Goal: Check status: Check status

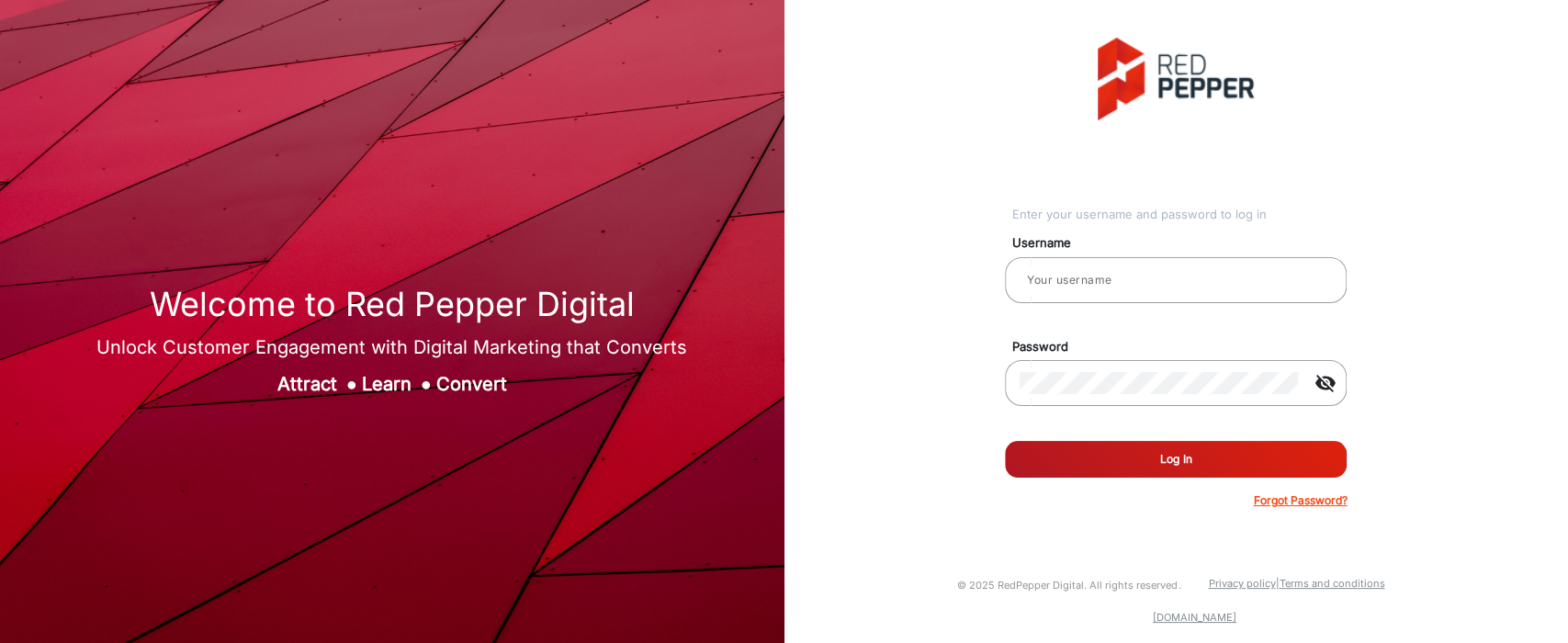
type input "[PERSON_NAME]"
click at [1032, 465] on button "Log In" at bounding box center [1175, 459] width 342 height 36
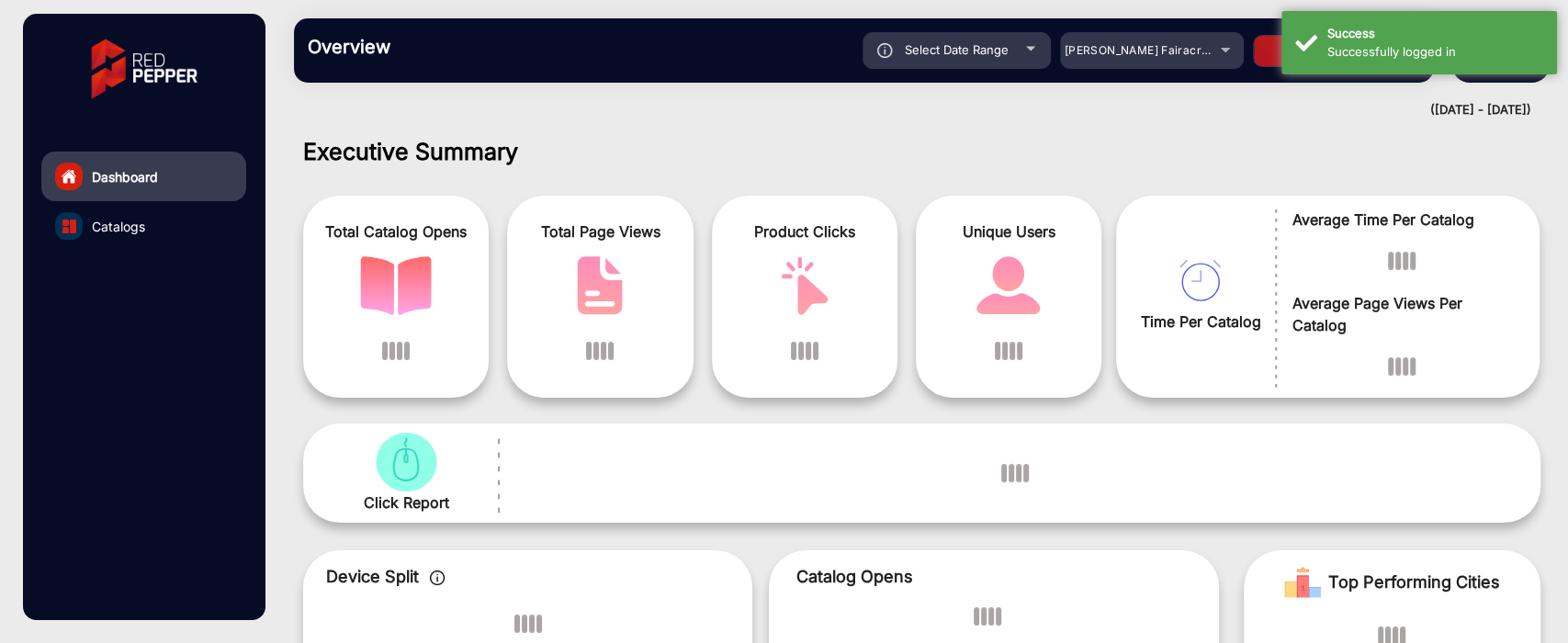
scroll to position [14, 0]
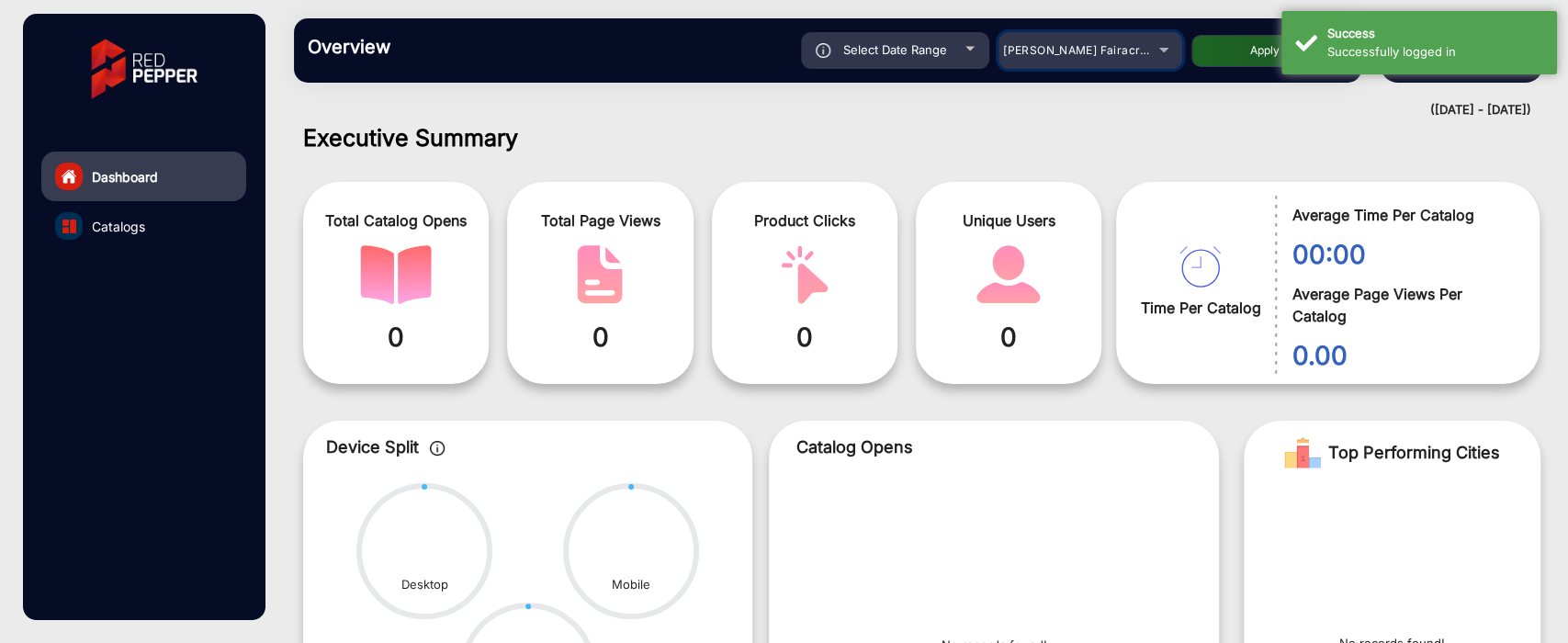
click at [1094, 53] on span "[PERSON_NAME] Fairacre Farms" at bounding box center [1093, 49] width 181 height 14
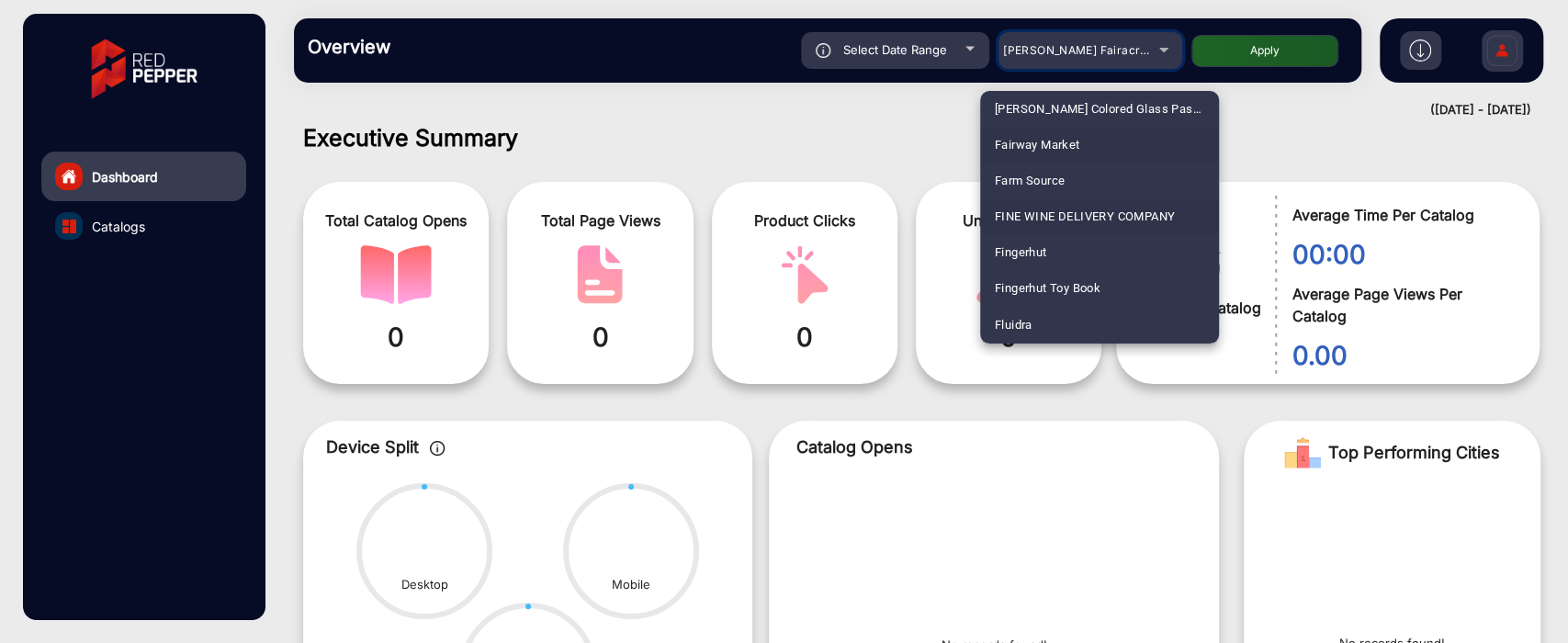
scroll to position [2144, 0]
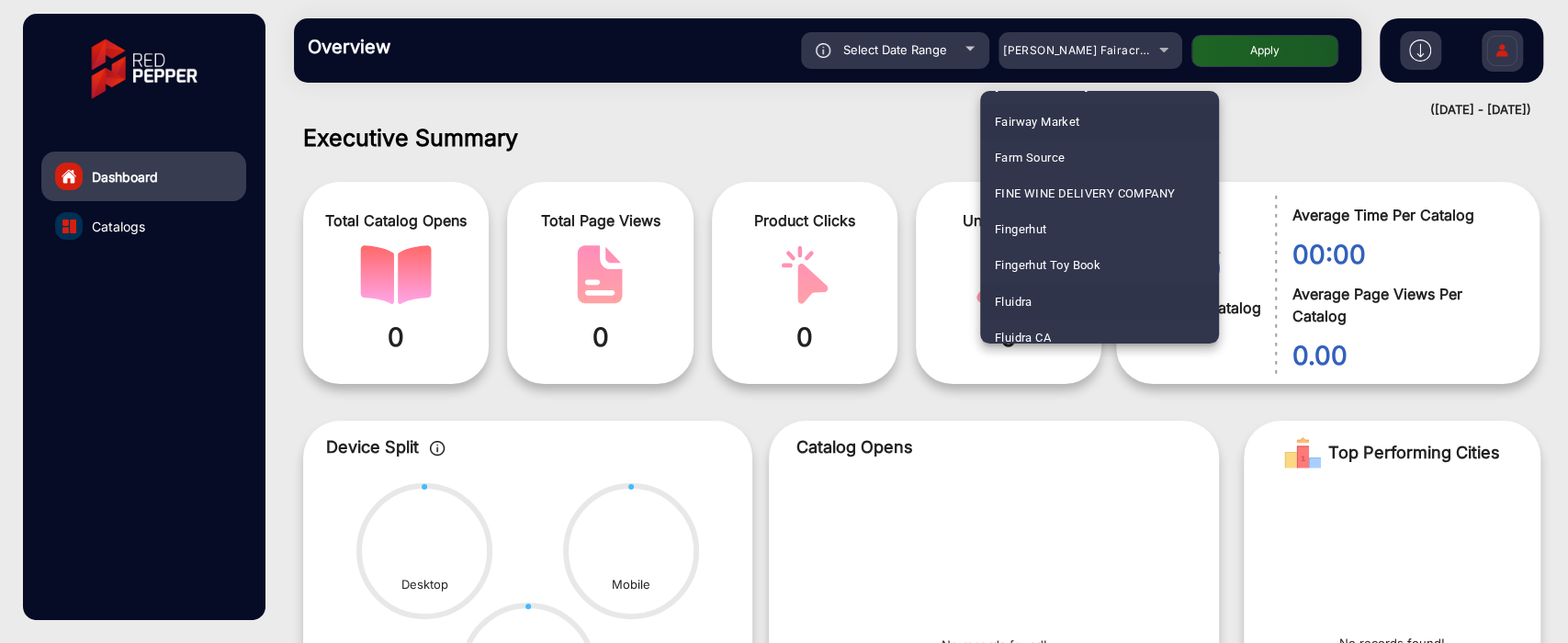
click at [1051, 301] on mat-option "Fluidra" at bounding box center [1099, 301] width 239 height 36
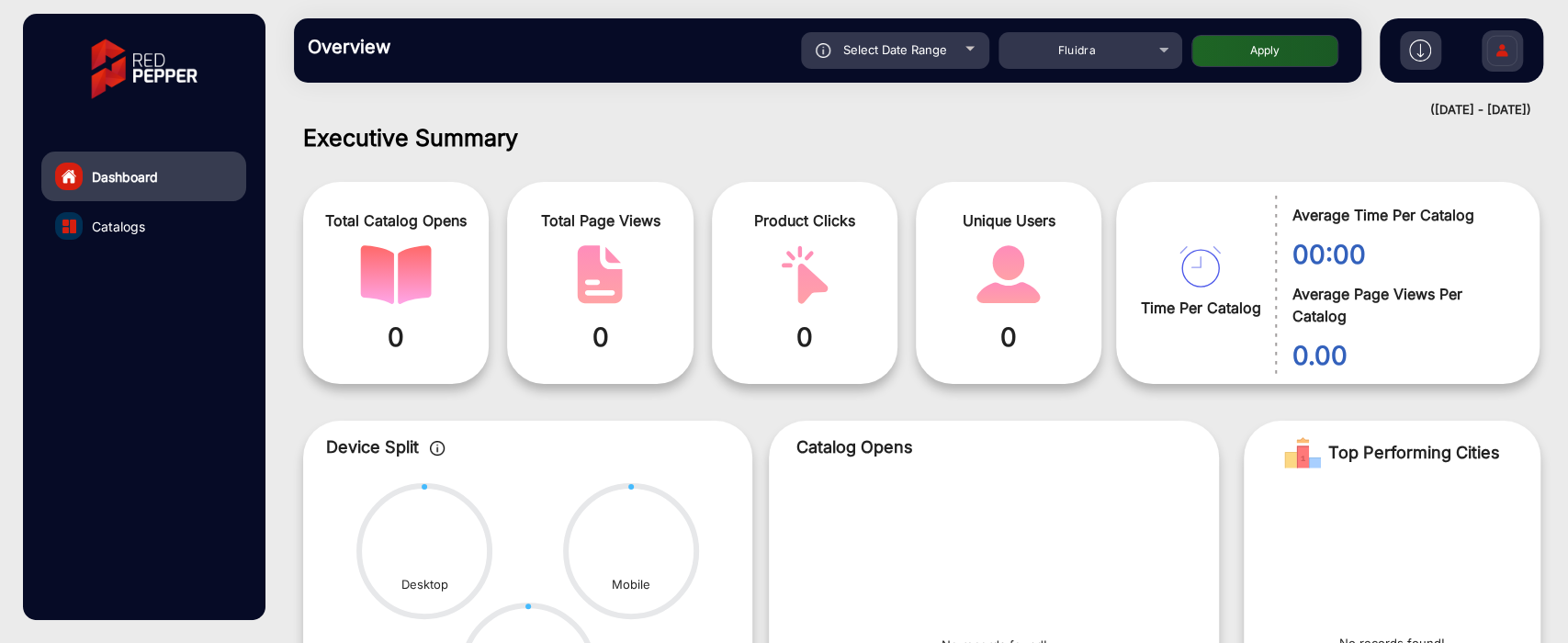
click at [1271, 65] on button "Apply" at bounding box center [1265, 51] width 147 height 33
type input "[DATE]"
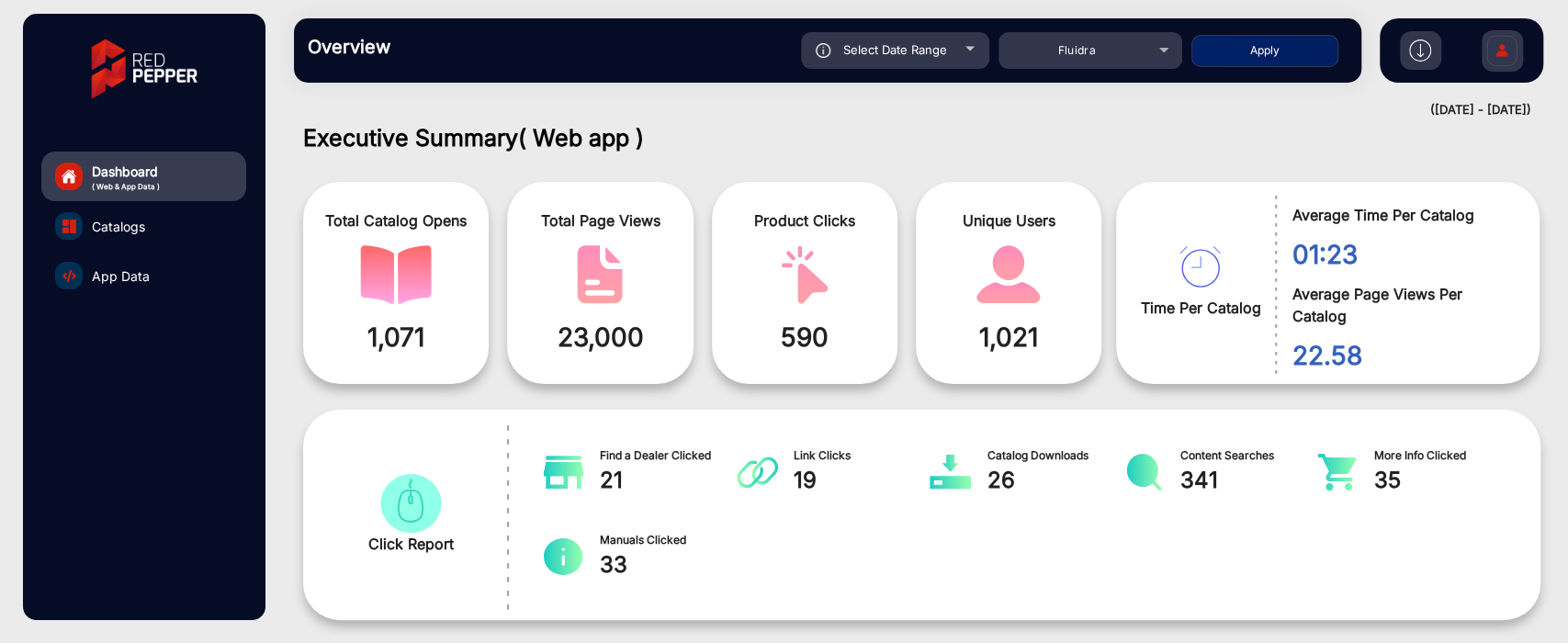
click at [164, 270] on link "App Data" at bounding box center [143, 275] width 205 height 49
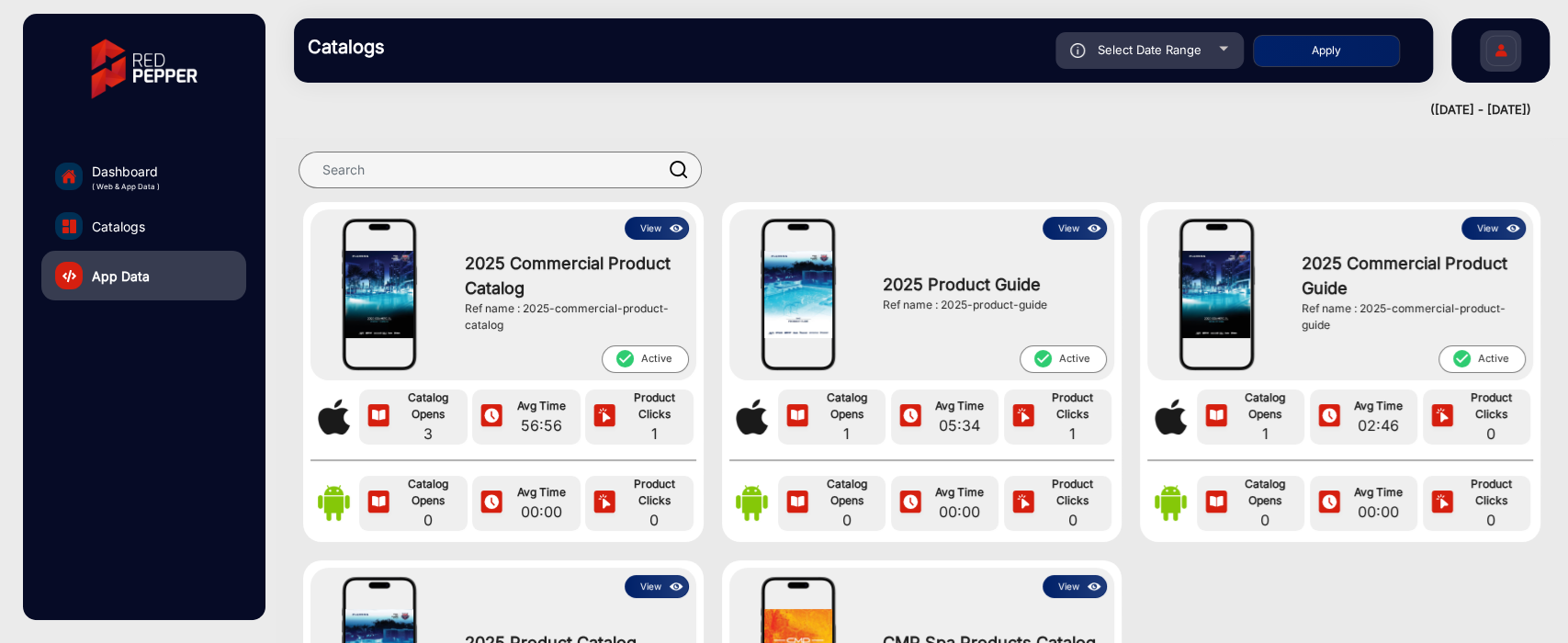
click at [177, 175] on link "Dashboard ( Web & App Data )" at bounding box center [143, 176] width 205 height 49
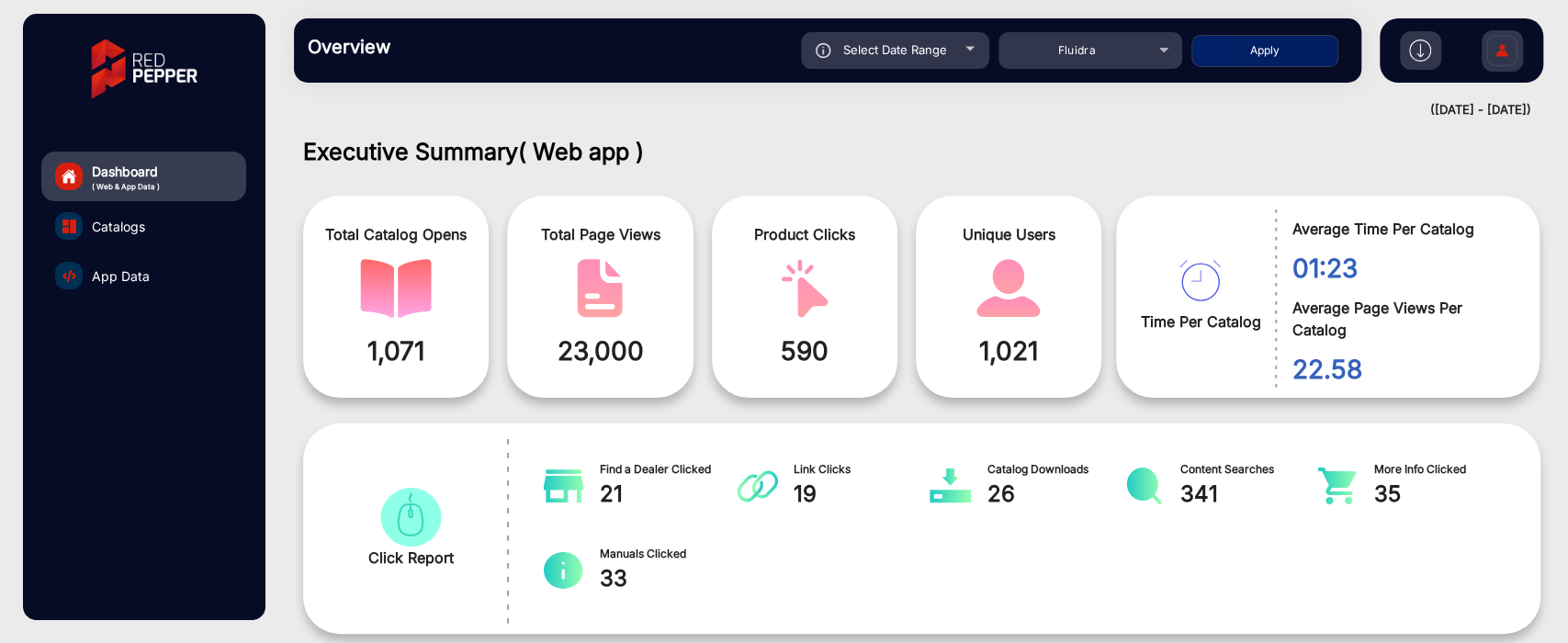
scroll to position [14, 0]
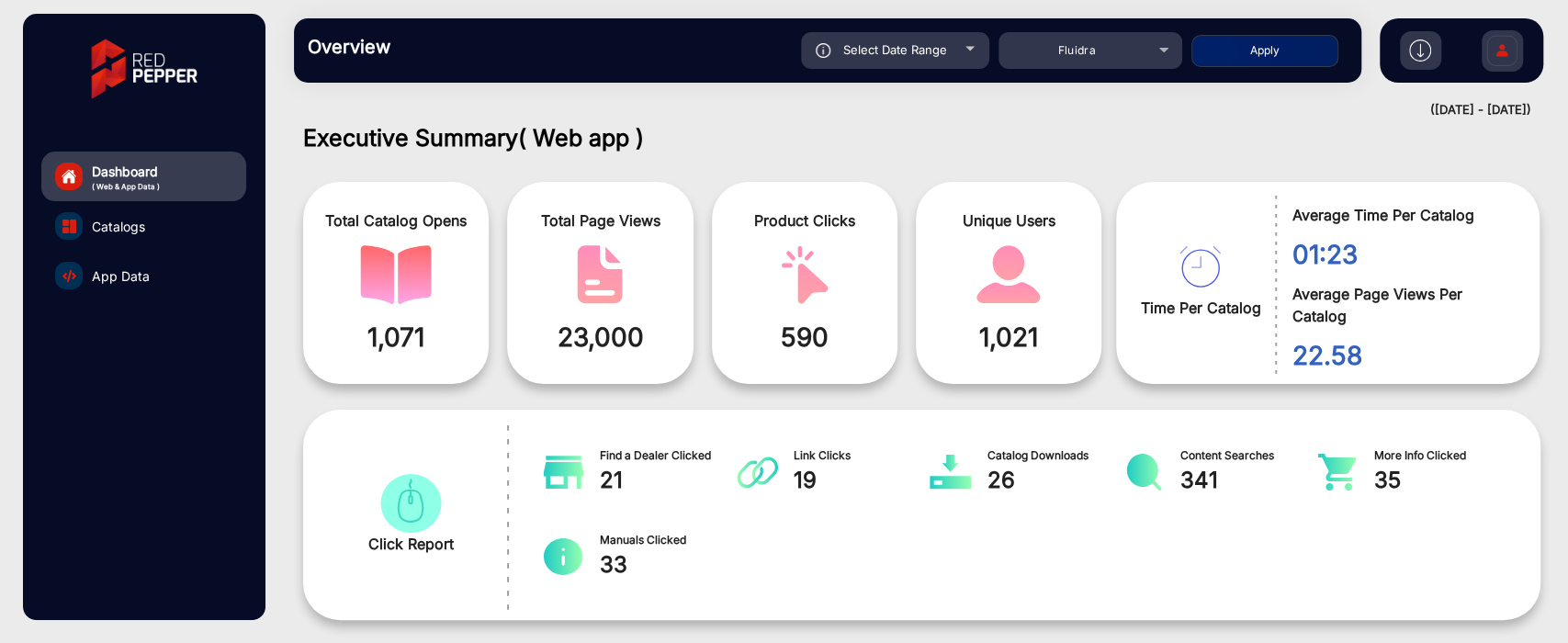
click at [962, 45] on div "Select Date Range" at bounding box center [895, 50] width 188 height 36
type input "[DATE]"
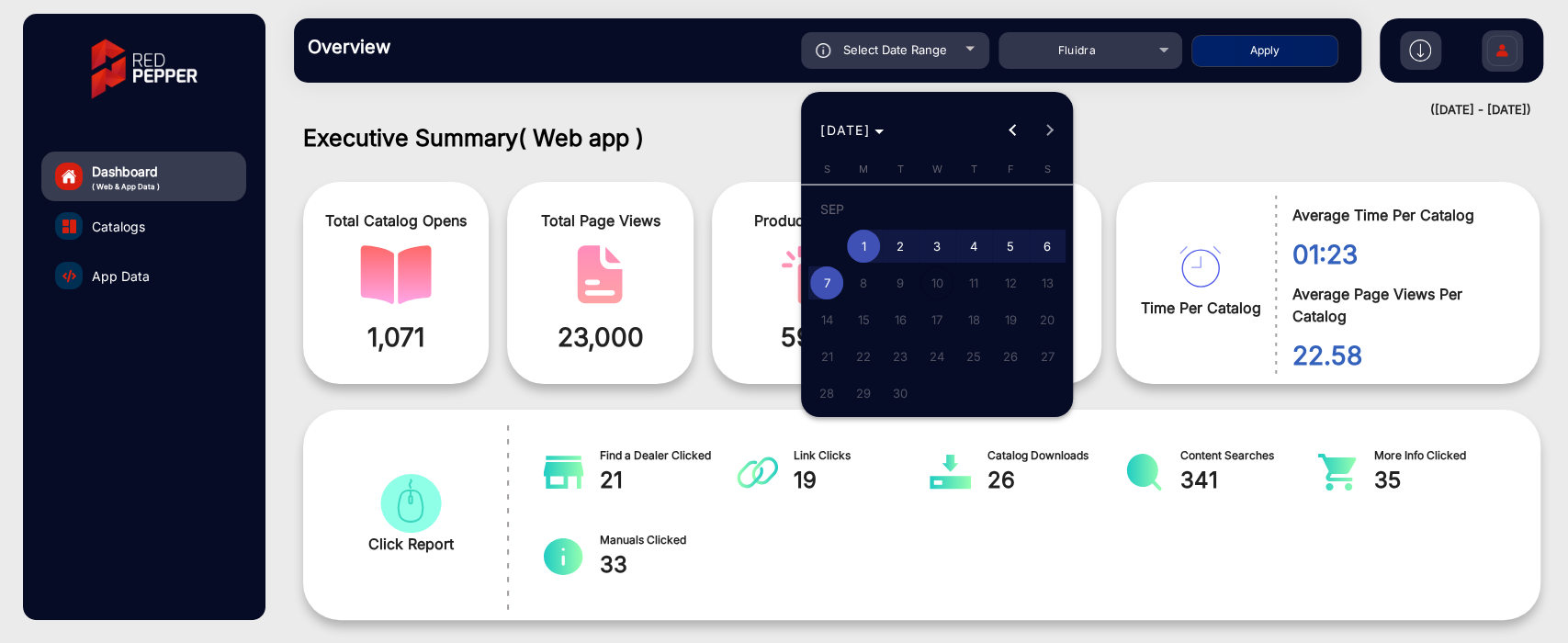
click at [817, 278] on span "7" at bounding box center [827, 283] width 34 height 33
type input "[DATE]"
click at [817, 278] on span "7" at bounding box center [827, 283] width 34 height 33
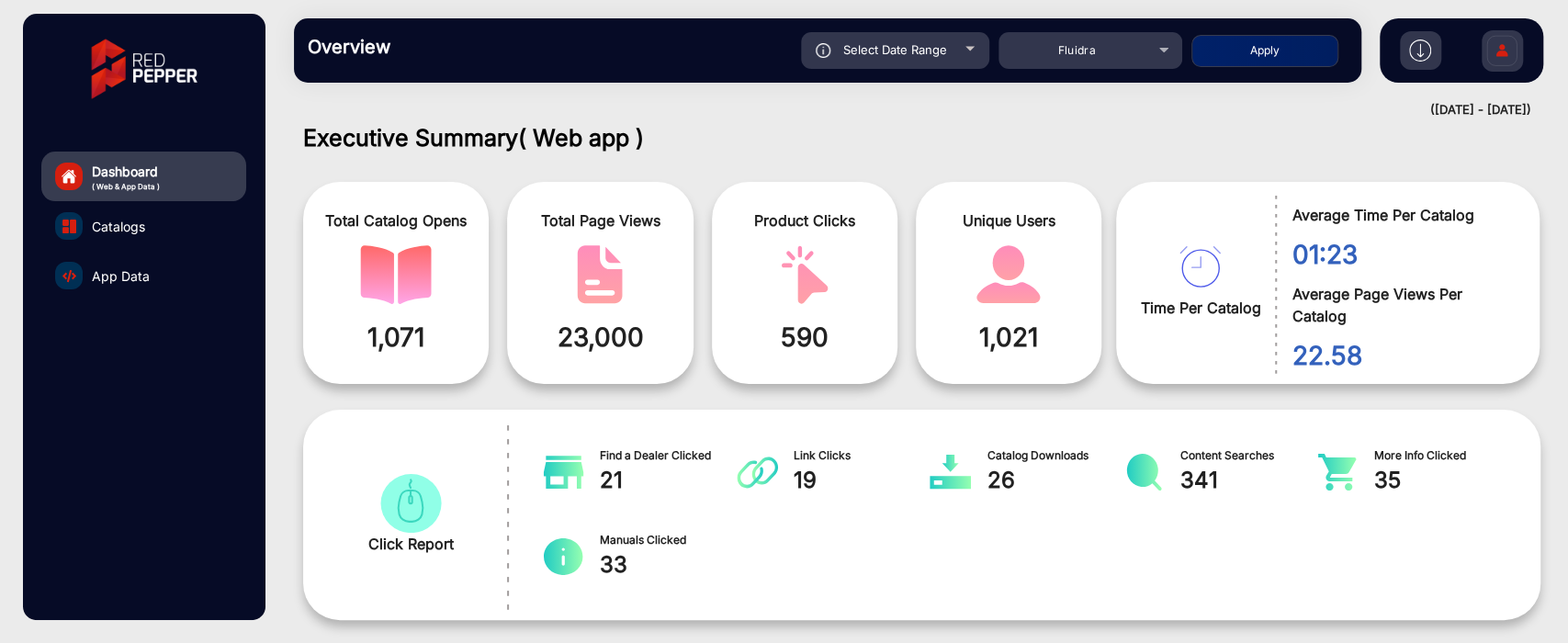
type input "[DATE]"
click at [1244, 65] on button "Apply" at bounding box center [1265, 51] width 147 height 33
type input "[DATE]"
click at [1246, 57] on button "Apply" at bounding box center [1265, 51] width 147 height 33
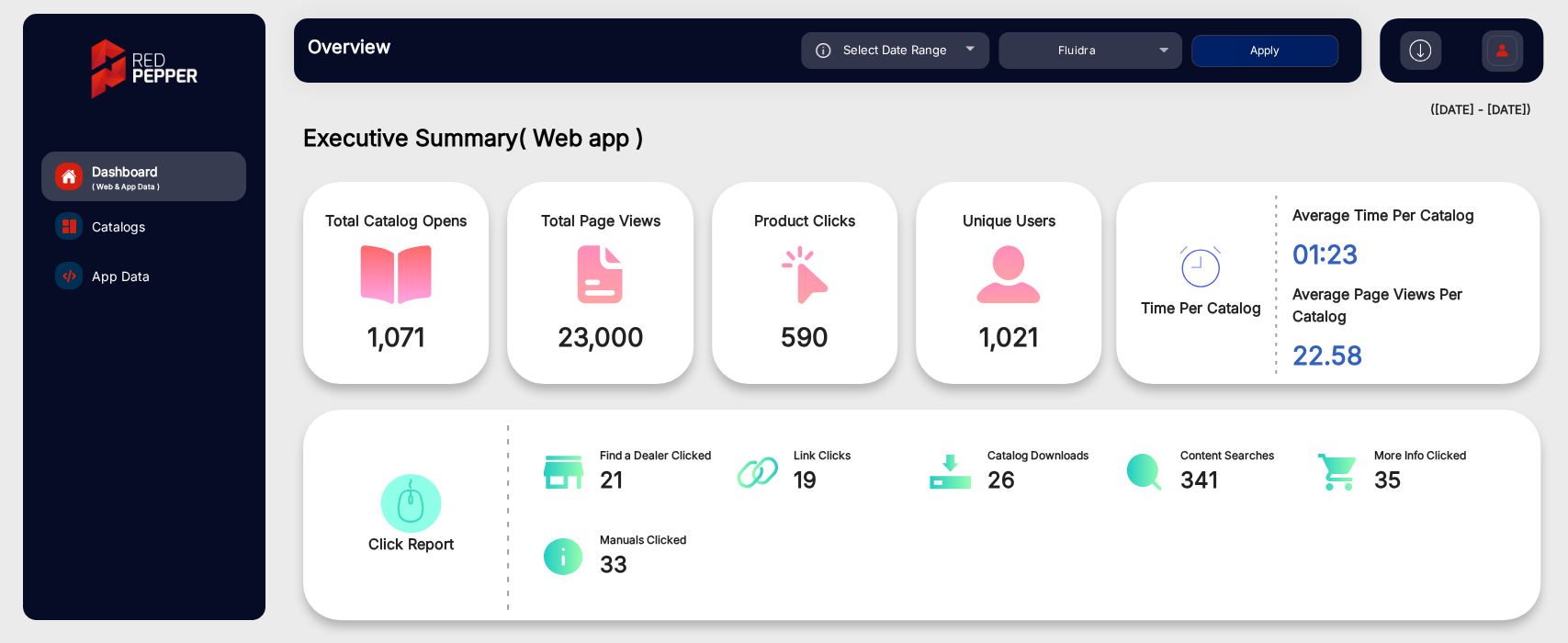
type input "[DATE]"
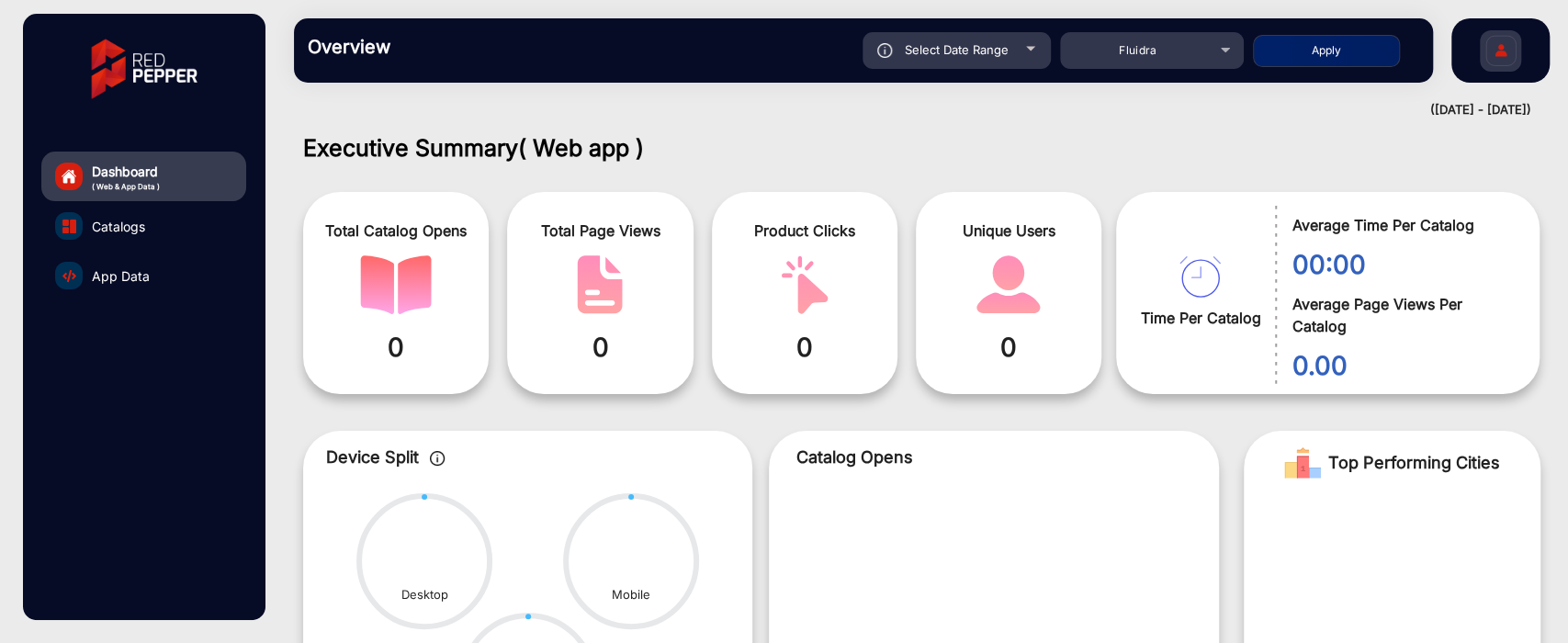
scroll to position [0, 0]
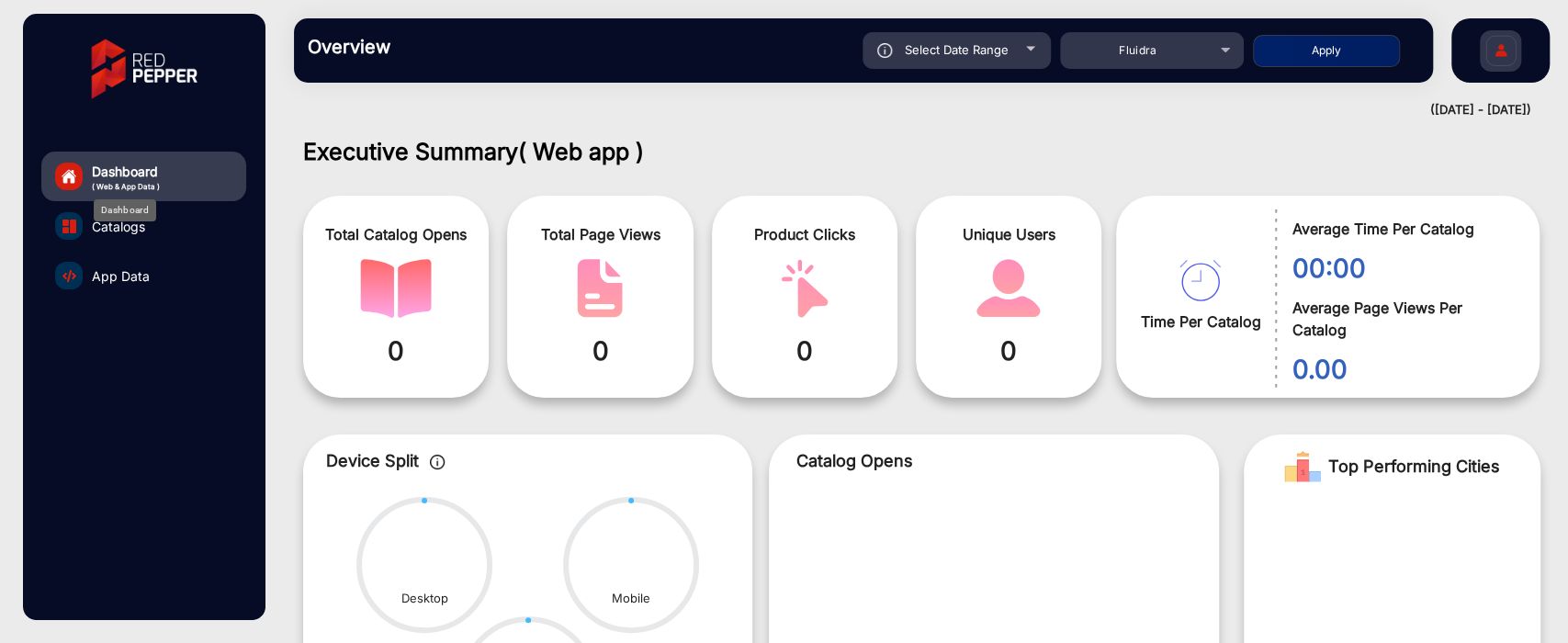
click at [141, 175] on span "Dashboard" at bounding box center [126, 171] width 68 height 20
click at [1019, 52] on div "Select Date Range" at bounding box center [957, 50] width 188 height 36
type input "[DATE]"
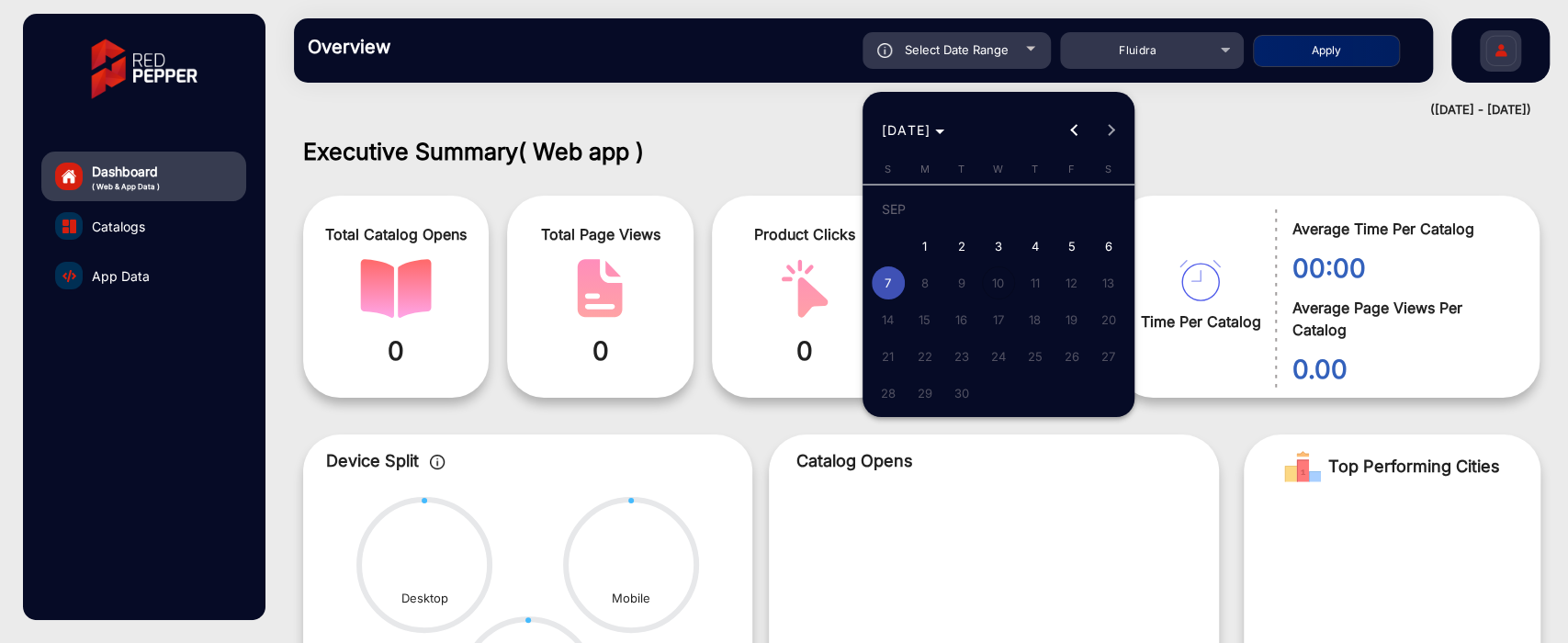
click at [1093, 239] on span "6" at bounding box center [1109, 247] width 34 height 33
type input "[DATE]"
click at [1093, 239] on span "6" at bounding box center [1109, 247] width 34 height 33
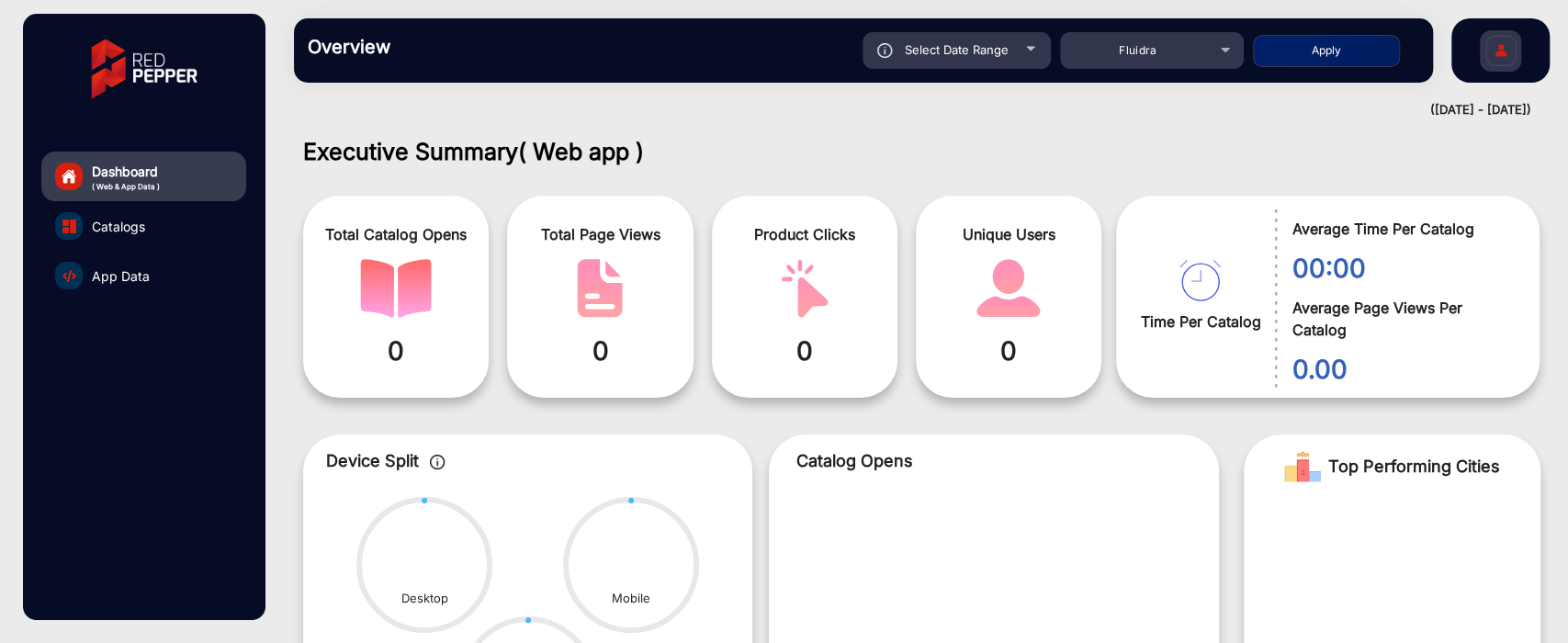
type input "[DATE]"
click at [1320, 53] on button "Apply" at bounding box center [1327, 51] width 147 height 33
type input "[DATE]"
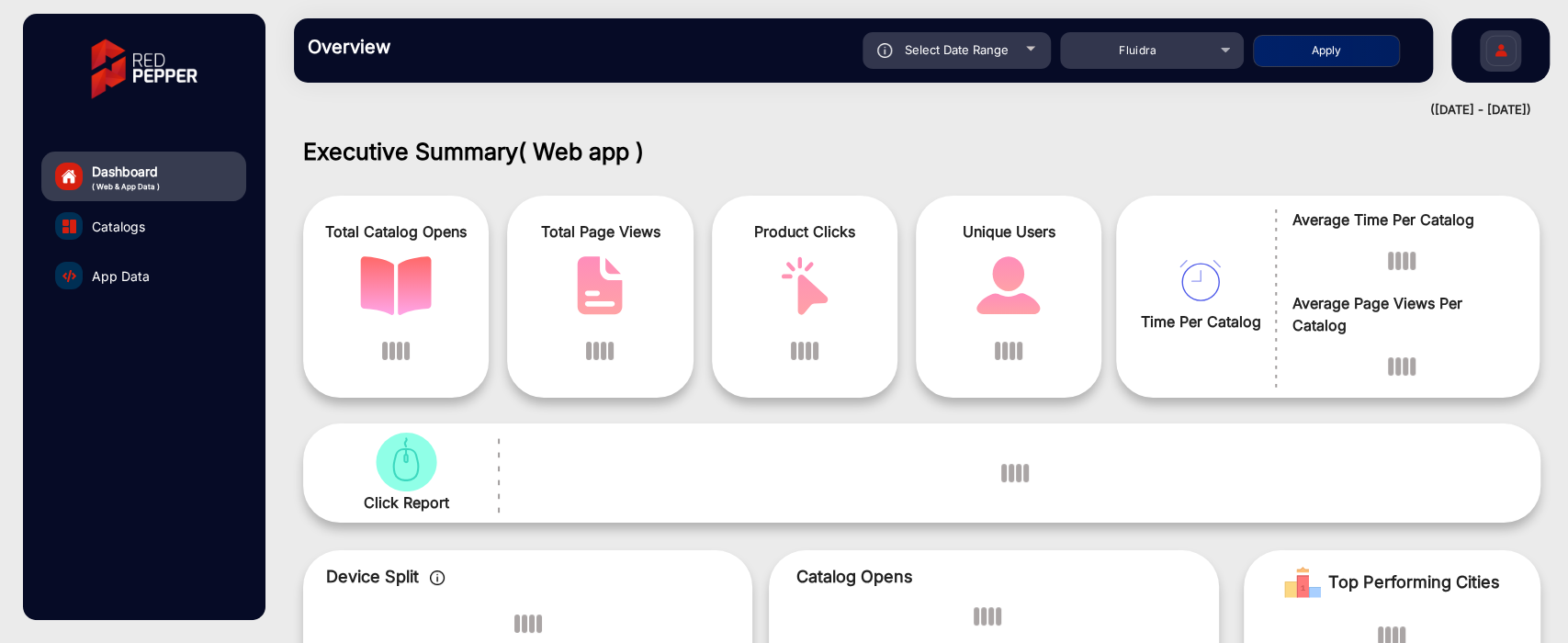
scroll to position [14, 0]
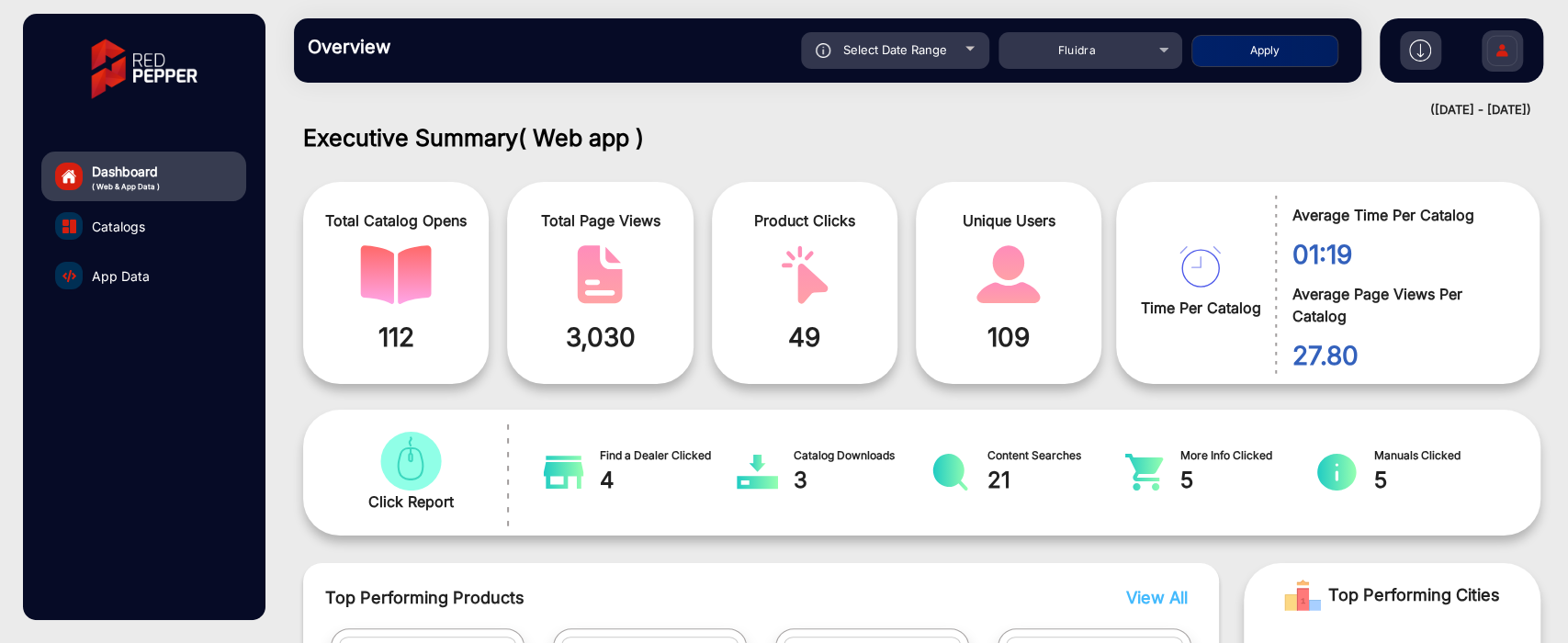
click at [1503, 59] on img at bounding box center [1501, 53] width 38 height 64
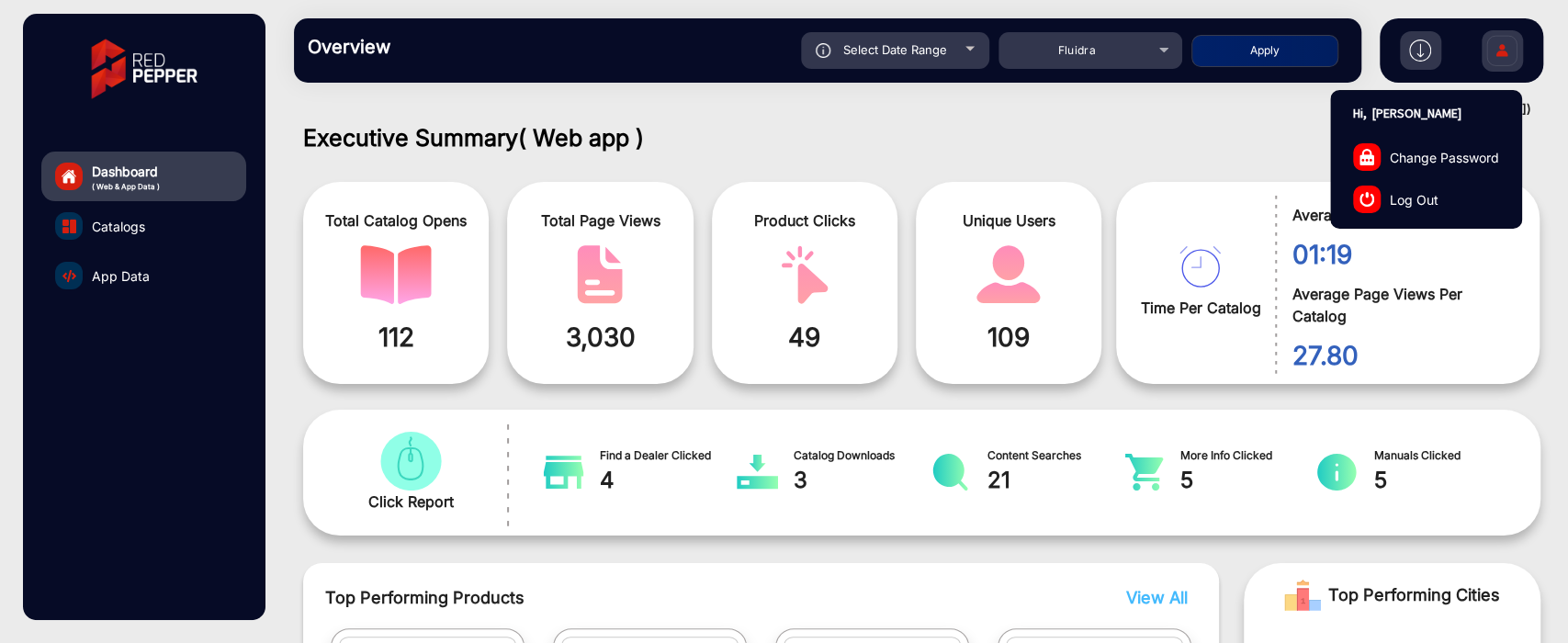
click at [1426, 185] on link "Log Out" at bounding box center [1426, 199] width 190 height 42
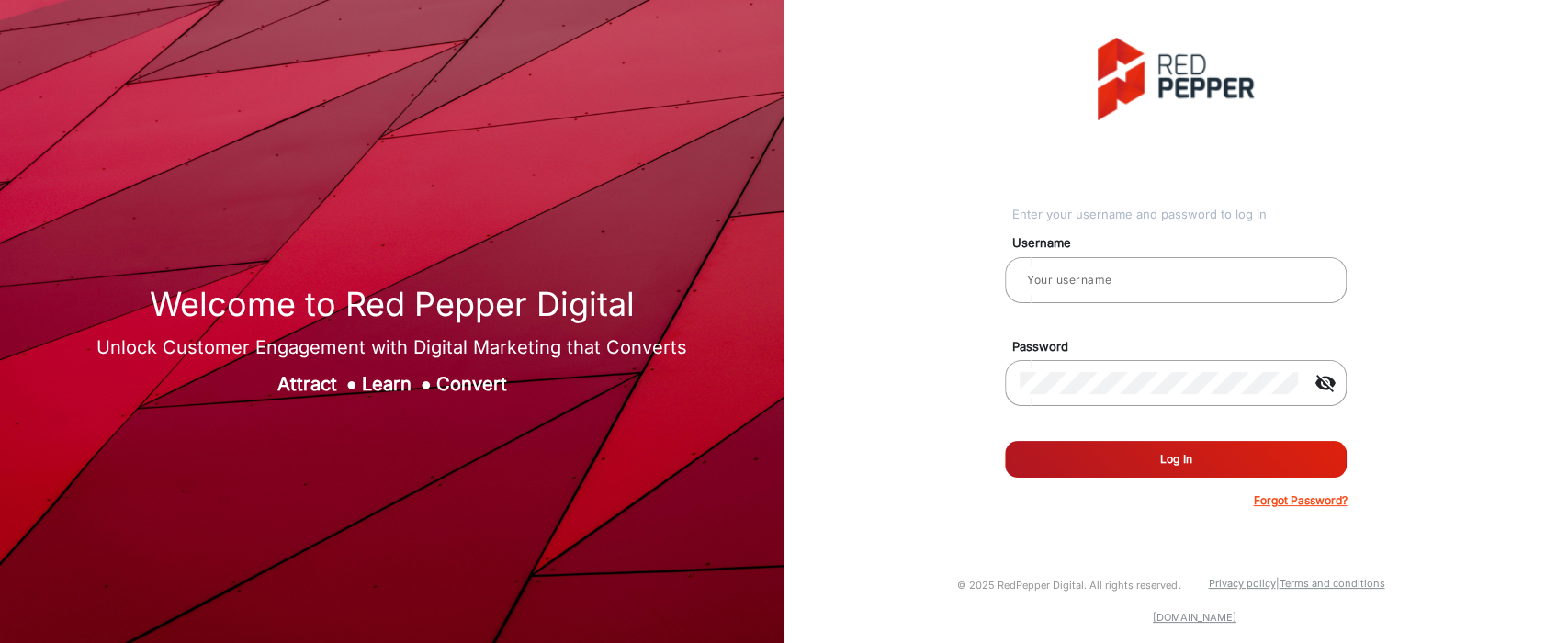
type input "[PERSON_NAME]"
